Goal: Information Seeking & Learning: Check status

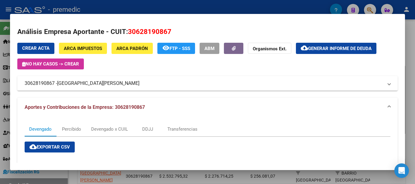
scroll to position [157, 0]
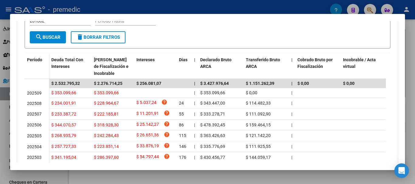
click at [119, 173] on div at bounding box center [207, 92] width 415 height 184
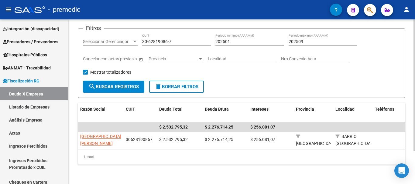
click at [170, 34] on div "30-62819086-7 CUIT" at bounding box center [176, 40] width 69 height 12
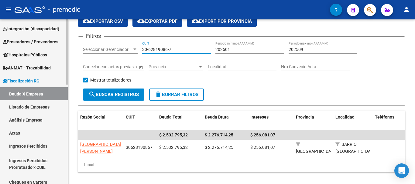
drag, startPoint x: 144, startPoint y: 31, endPoint x: 24, endPoint y: 23, distance: 119.7
click at [25, 23] on mat-sidenav-container "Firma Express Inicio Calendario SSS Instructivos Contacto OS Reportes Tablero d…" at bounding box center [207, 101] width 415 height 165
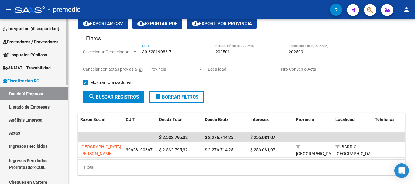
paste input "71684388-9"
type input "30-71684388-9"
click at [118, 100] on button "search Buscar Registros" at bounding box center [113, 97] width 61 height 12
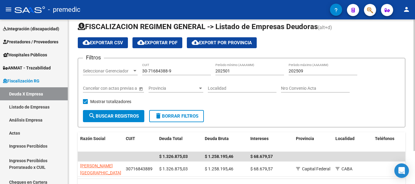
scroll to position [0, 0]
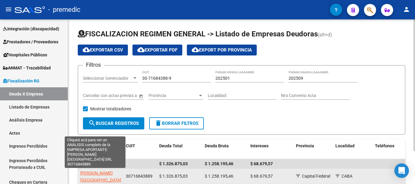
click at [99, 174] on span "[PERSON_NAME][GEOGRAPHIC_DATA] SRL" at bounding box center [100, 180] width 41 height 19
type textarea "30716843889"
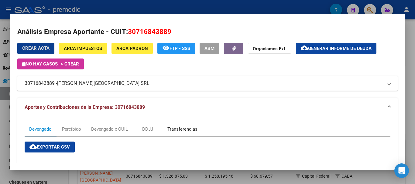
click at [189, 131] on div "Transferencias" at bounding box center [182, 129] width 30 height 7
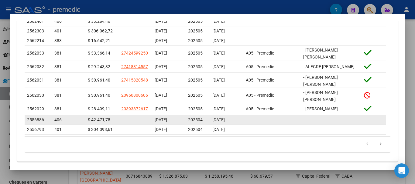
scroll to position [253, 0]
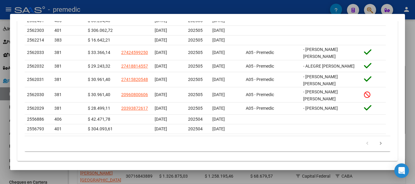
click at [415, 42] on div at bounding box center [207, 92] width 415 height 184
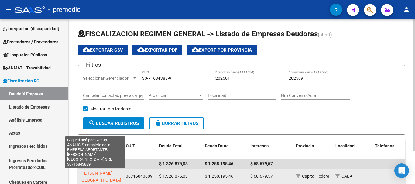
click at [99, 174] on span "[PERSON_NAME][GEOGRAPHIC_DATA] SRL" at bounding box center [100, 180] width 41 height 19
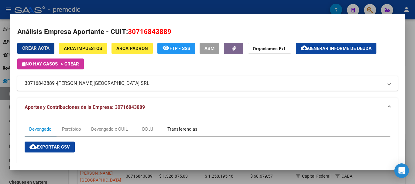
click at [182, 125] on div "Transferencias" at bounding box center [182, 129] width 39 height 15
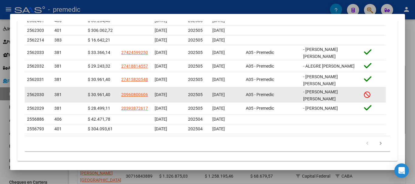
scroll to position [223, 0]
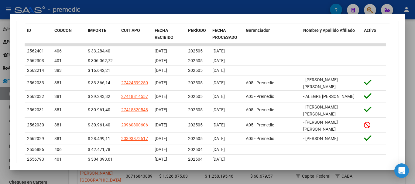
drag, startPoint x: 289, startPoint y: 25, endPoint x: 295, endPoint y: 22, distance: 6.7
click at [295, 22] on div "cloud_download Exportar CSV Filtros ID Cod Con Fecha inicio – Fecha fin Fecha D…" at bounding box center [208, 50] width 366 height 263
